Goal: Task Accomplishment & Management: Manage account settings

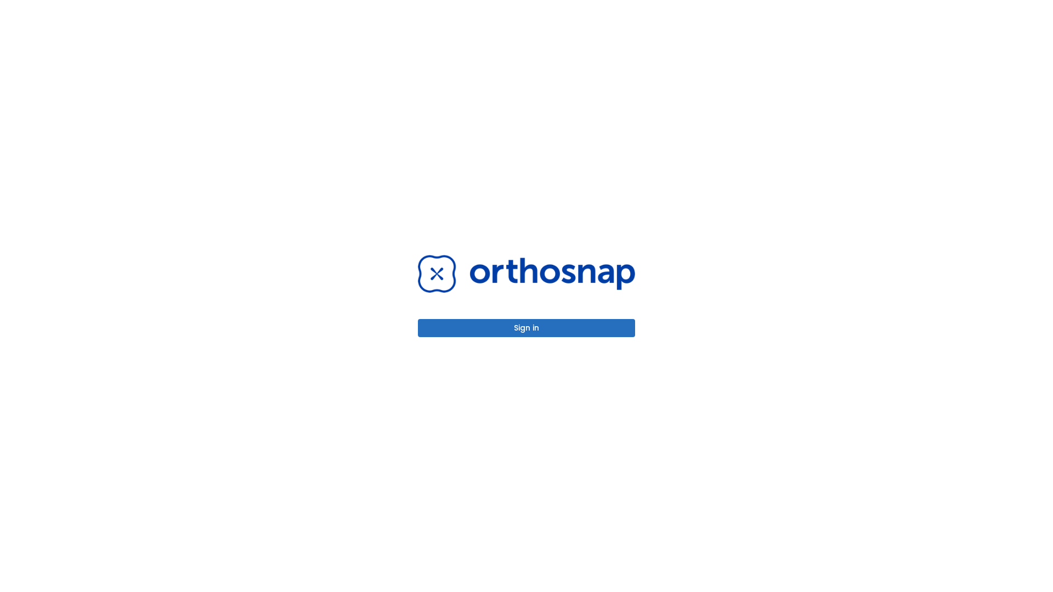
click at [526, 328] on button "Sign in" at bounding box center [526, 328] width 217 height 18
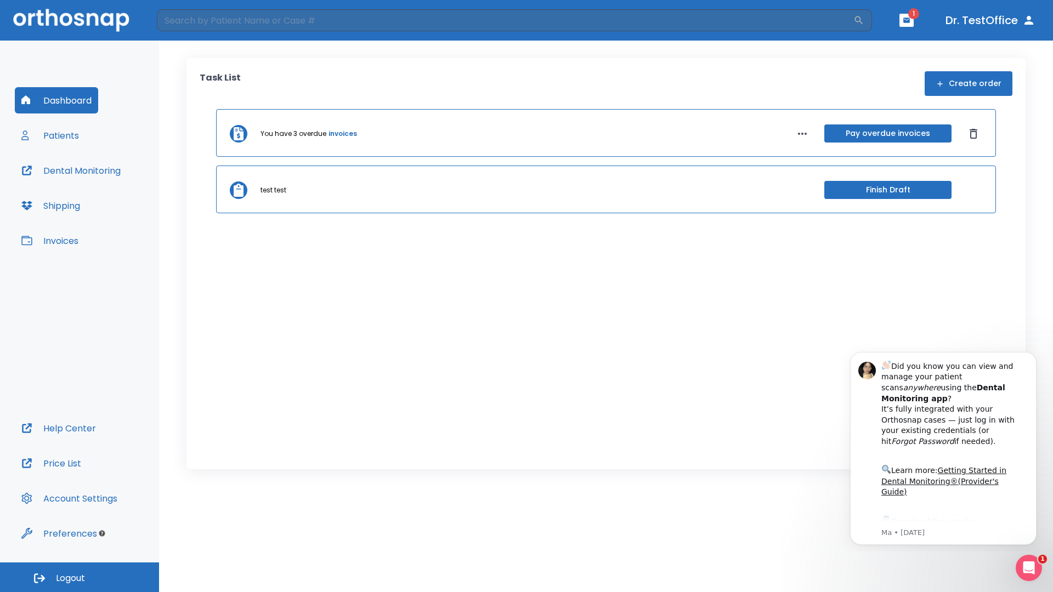
click at [80, 577] on span "Logout" at bounding box center [70, 579] width 29 height 12
